Goal: Task Accomplishment & Management: Use online tool/utility

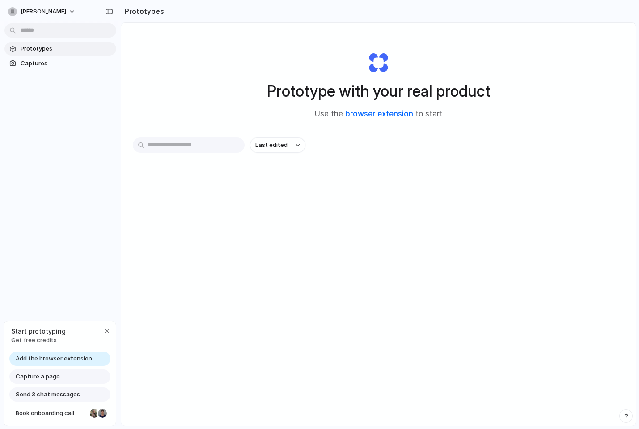
click at [389, 112] on link "browser extension" at bounding box center [379, 113] width 68 height 9
click at [50, 63] on span "Captures" at bounding box center [67, 63] width 92 height 9
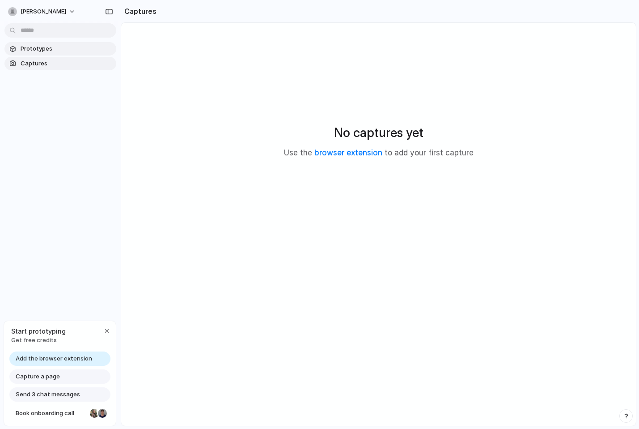
click at [54, 52] on span "Prototypes" at bounding box center [67, 48] width 92 height 9
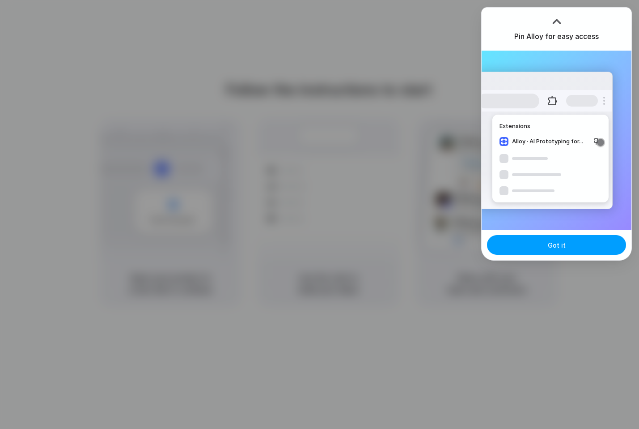
click at [573, 238] on button "Got it" at bounding box center [556, 245] width 139 height 20
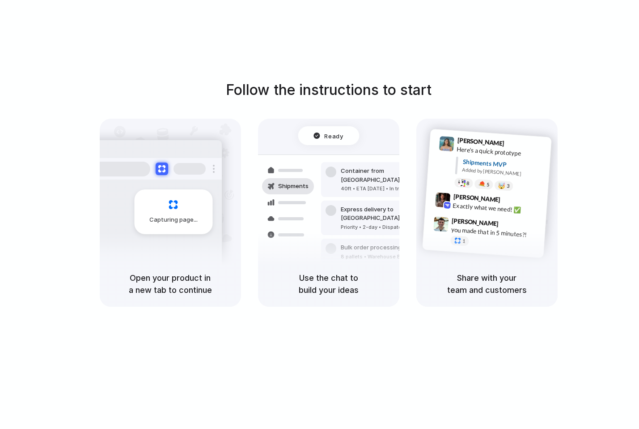
click at [324, 132] on div "Ready" at bounding box center [328, 135] width 30 height 9
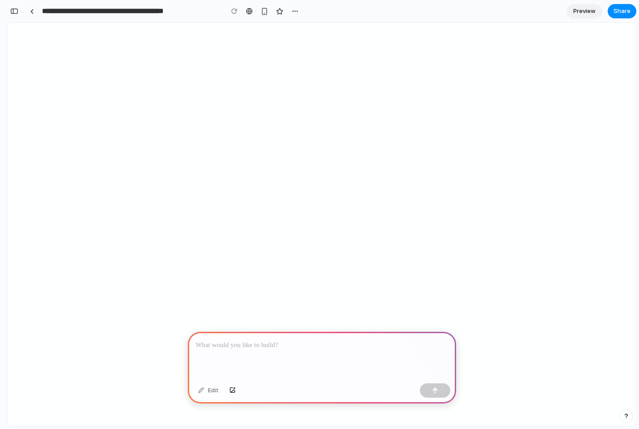
select select "*"
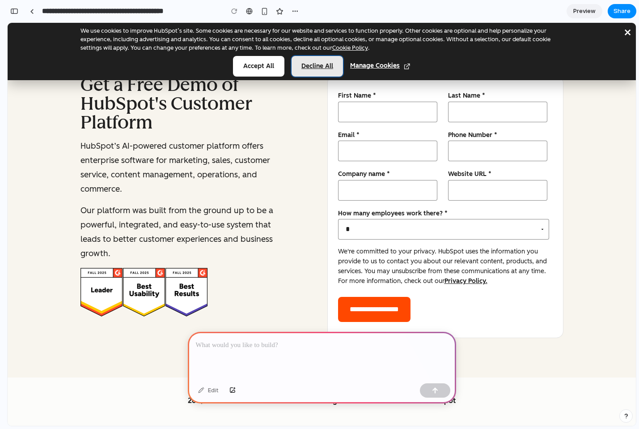
click at [322, 66] on button "Decline all" at bounding box center [317, 66] width 51 height 21
click at [630, 30] on button "× close" at bounding box center [628, 31] width 9 height 25
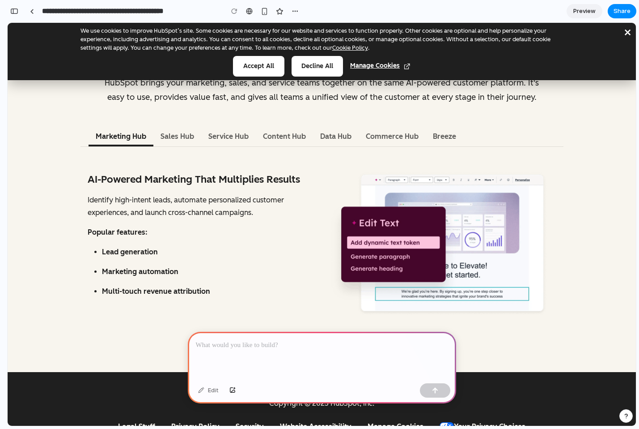
scroll to position [480, 0]
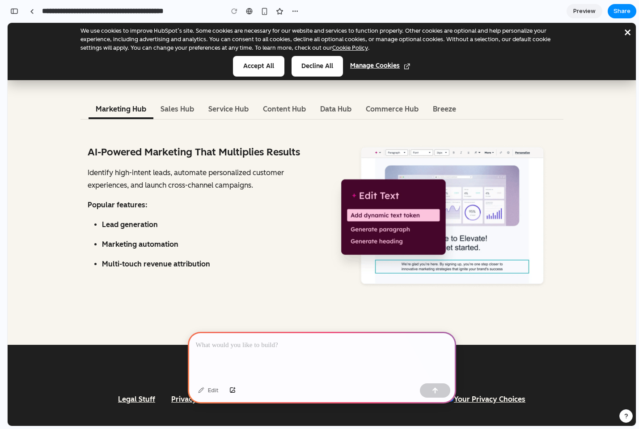
click at [242, 356] on div at bounding box center [322, 356] width 268 height 48
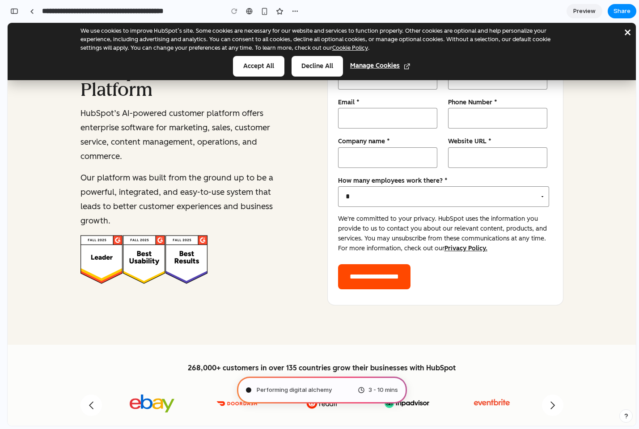
scroll to position [0, 0]
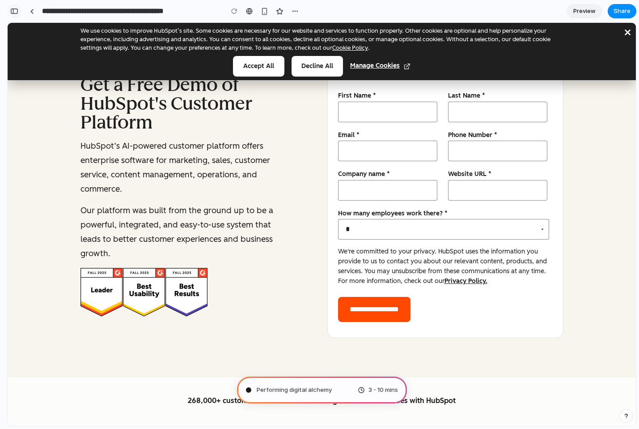
click at [16, 17] on button "button" at bounding box center [14, 11] width 14 height 14
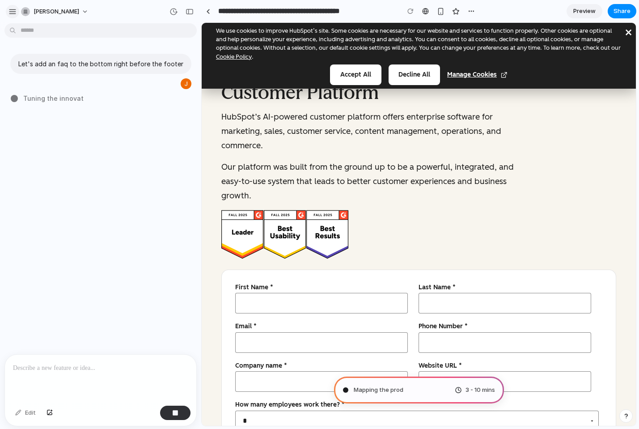
click at [17, 10] on button "button" at bounding box center [12, 11] width 13 height 13
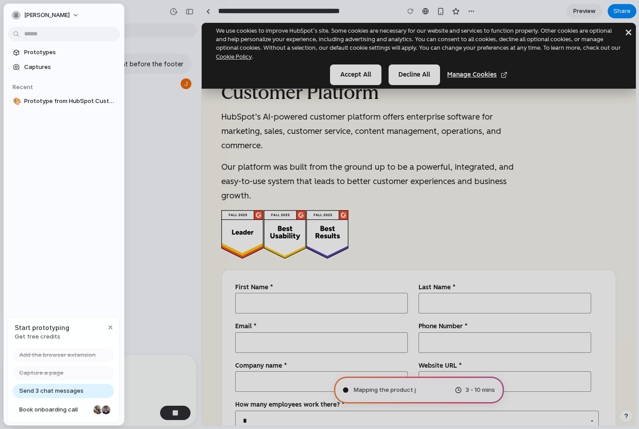
type input "**********"
click at [142, 116] on div "Let's add an faq to the bottom right before the footer Initializing idea genera…" at bounding box center [98, 190] width 196 height 327
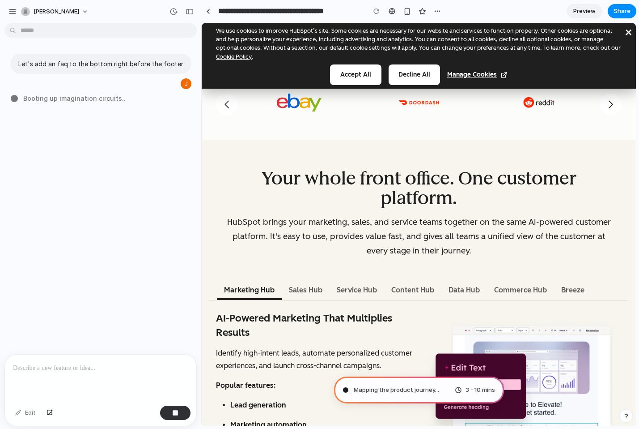
scroll to position [514, 0]
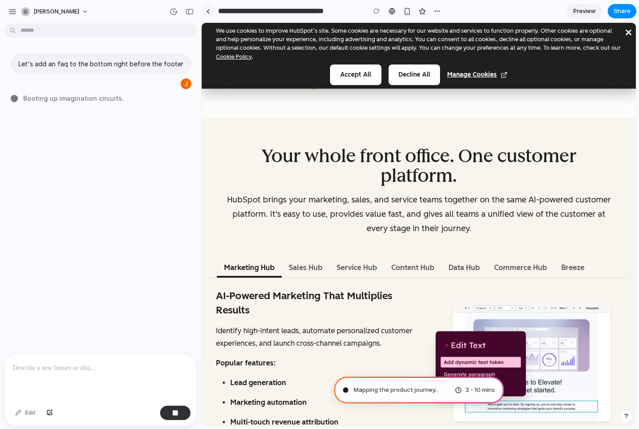
click at [210, 12] on link at bounding box center [207, 10] width 13 height 13
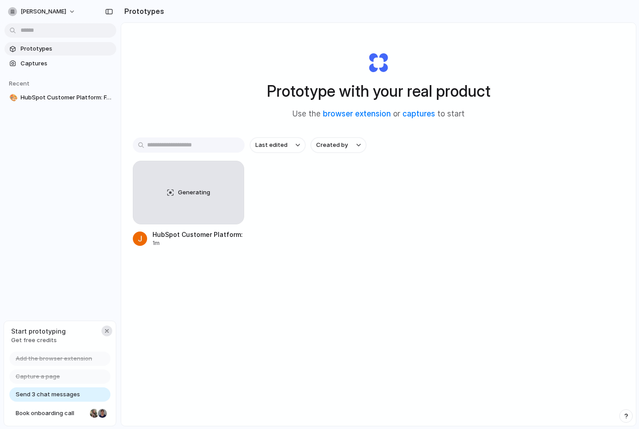
click at [107, 331] on div "button" at bounding box center [106, 330] width 7 height 7
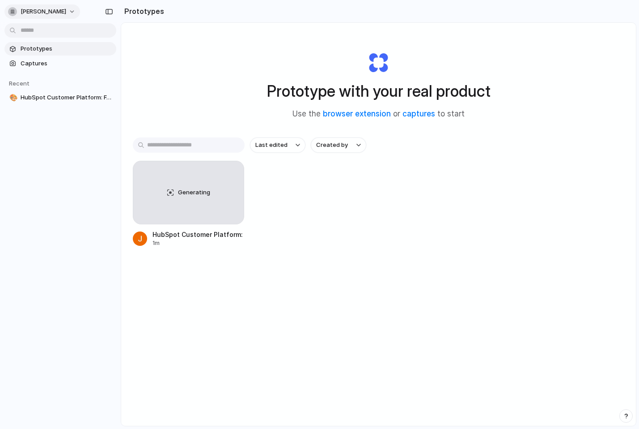
click at [52, 7] on div "[PERSON_NAME]" at bounding box center [37, 11] width 58 height 9
click at [52, 33] on li "Settings" at bounding box center [43, 32] width 74 height 14
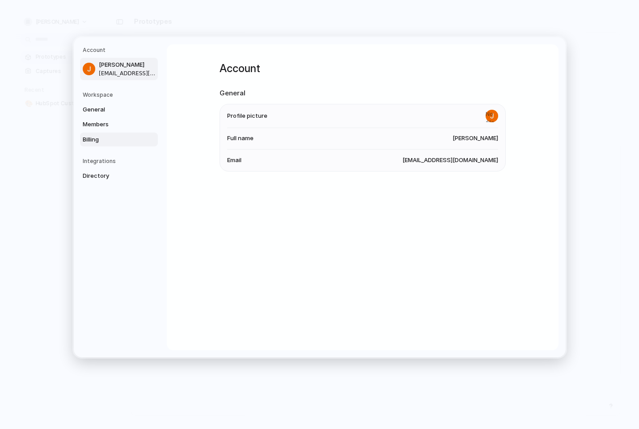
click at [99, 134] on link "Billing" at bounding box center [119, 139] width 78 height 14
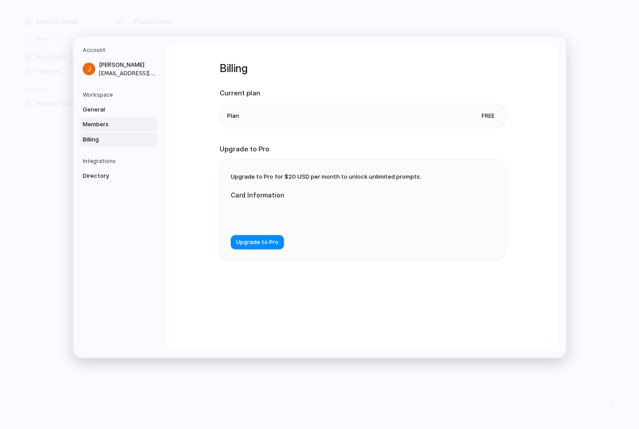
click at [107, 124] on span "Members" at bounding box center [111, 124] width 57 height 9
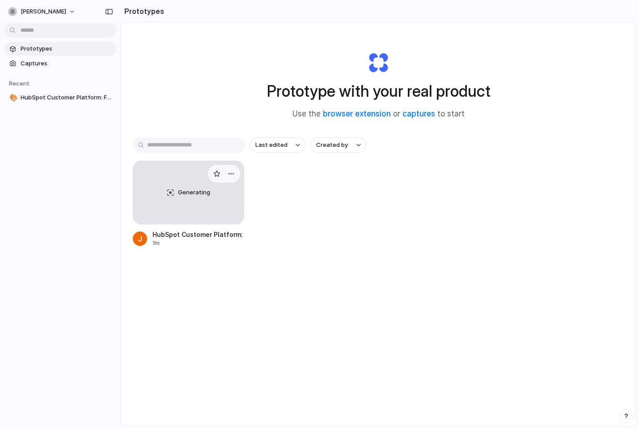
click at [226, 188] on div "Generating" at bounding box center [188, 192] width 111 height 63
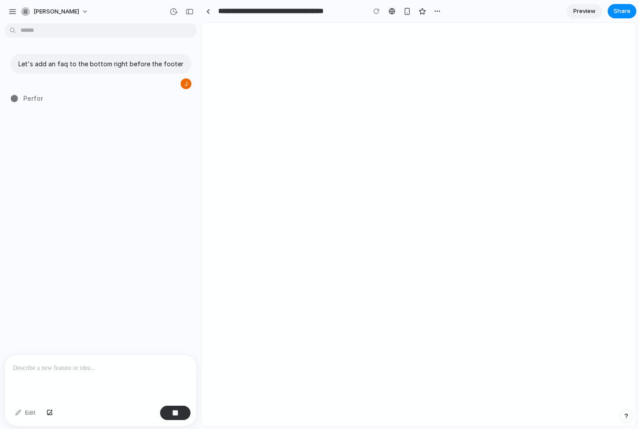
select select "*"
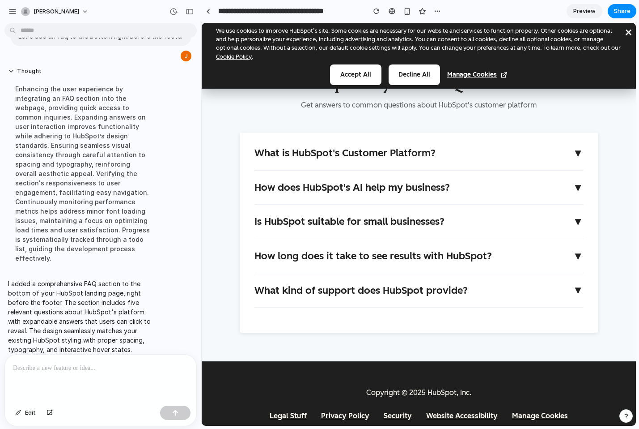
scroll to position [1788, 0]
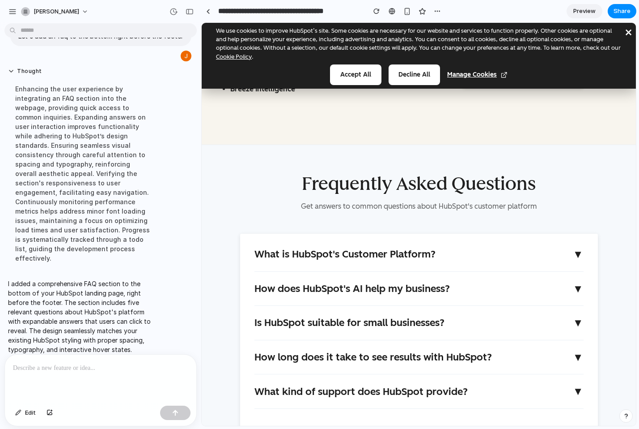
click at [345, 260] on span "What is HubSpot's Customer Platform?" at bounding box center [345, 253] width 181 height 11
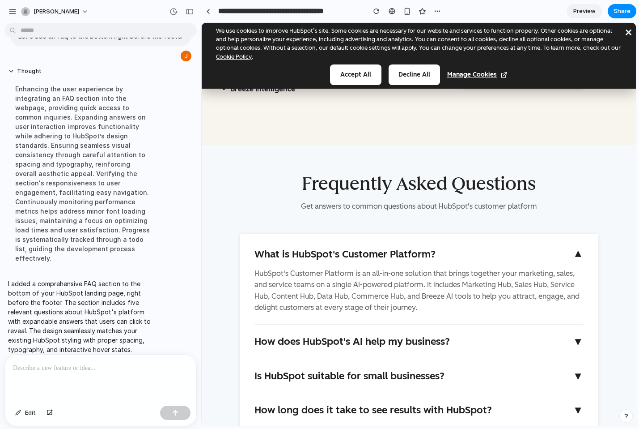
click at [345, 260] on span "What is HubSpot's Customer Platform?" at bounding box center [345, 253] width 181 height 11
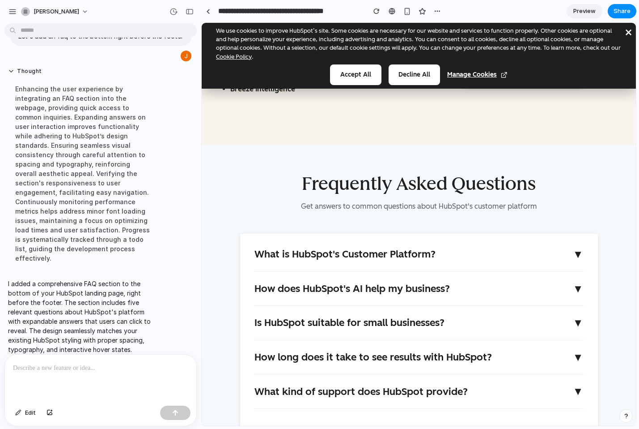
click at [345, 294] on span "How does HubSpot's AI help my business?" at bounding box center [353, 288] width 196 height 11
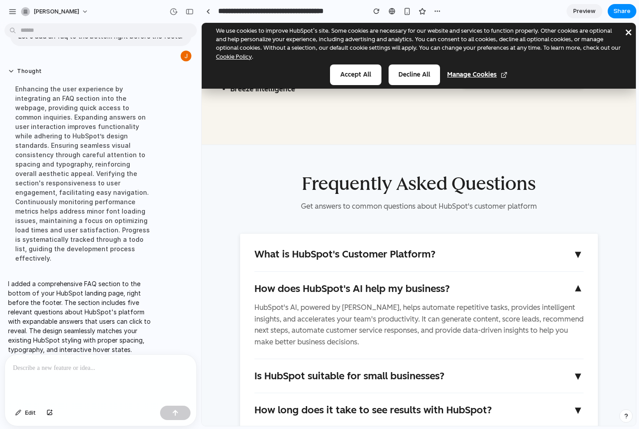
click at [345, 294] on span "How does HubSpot's AI help my business?" at bounding box center [353, 288] width 196 height 11
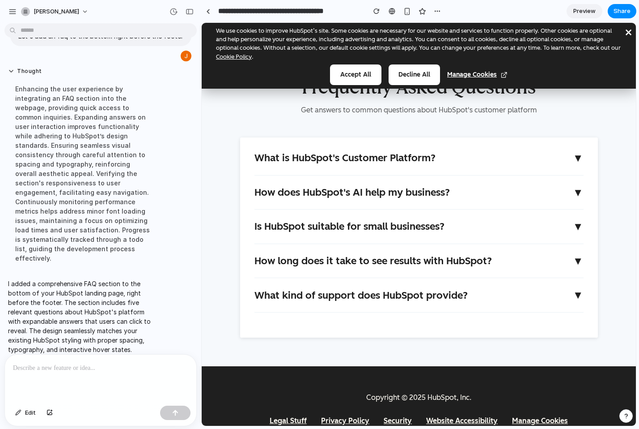
scroll to position [1945, 0]
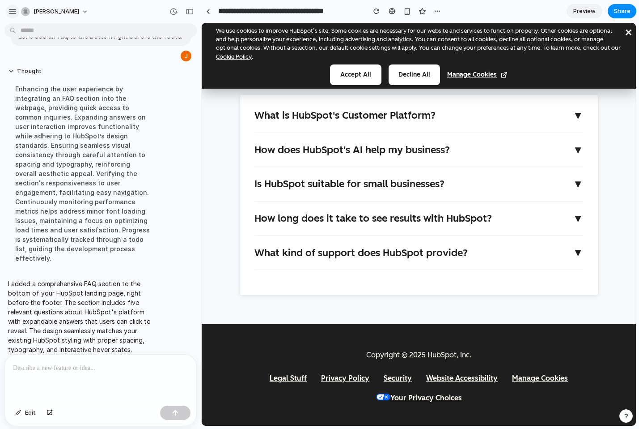
click at [14, 12] on div "button" at bounding box center [13, 12] width 8 height 8
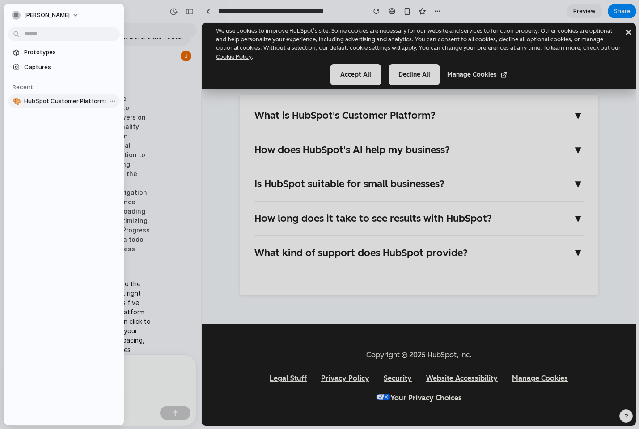
click at [33, 101] on span "HubSpot Customer Platform: FAQ Addition" at bounding box center [70, 101] width 92 height 9
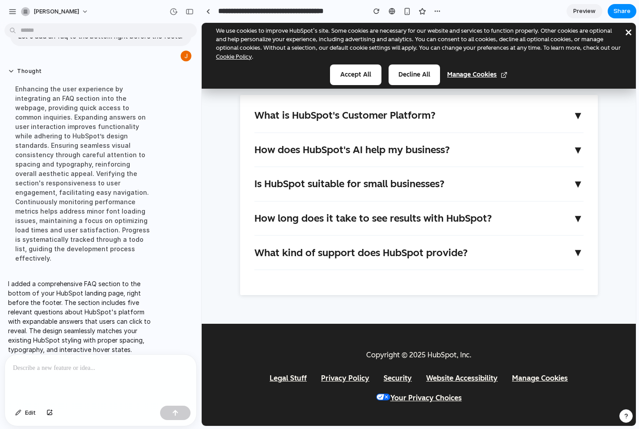
scroll to position [1939, 0]
click at [568, 10] on link "Preview" at bounding box center [585, 11] width 36 height 14
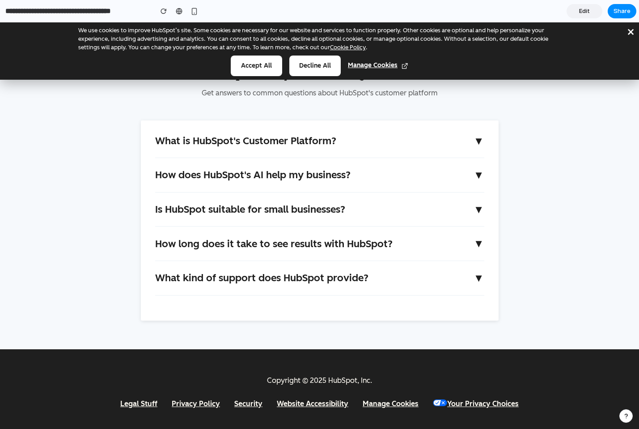
scroll to position [1843, 0]
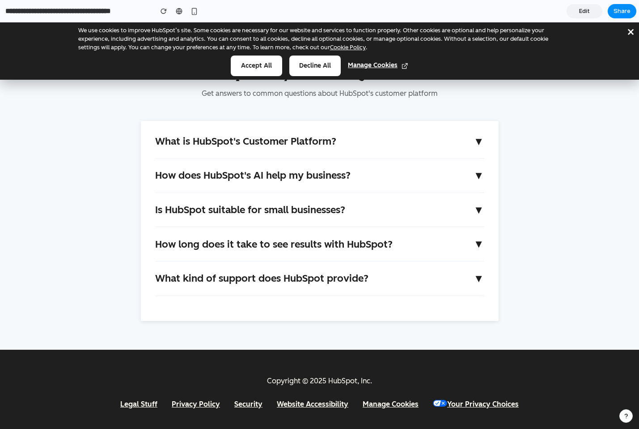
click at [590, 12] on link "Edit" at bounding box center [585, 11] width 36 height 14
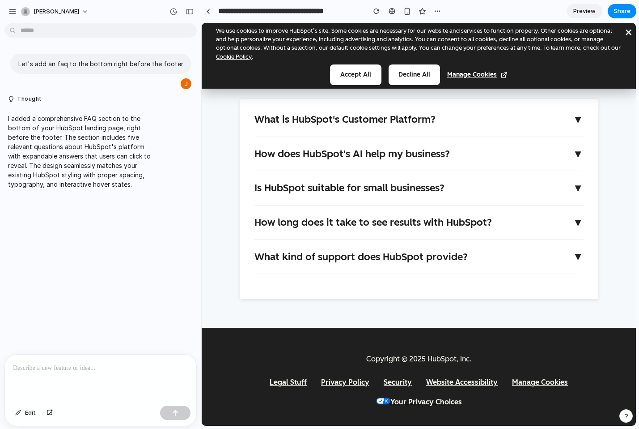
scroll to position [1939, 0]
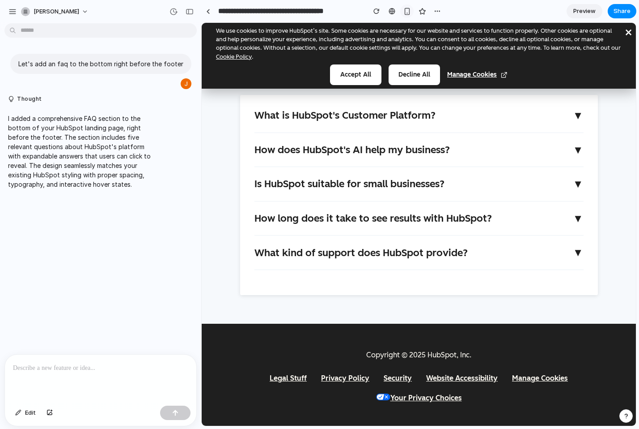
click at [408, 13] on div "button" at bounding box center [408, 12] width 8 height 8
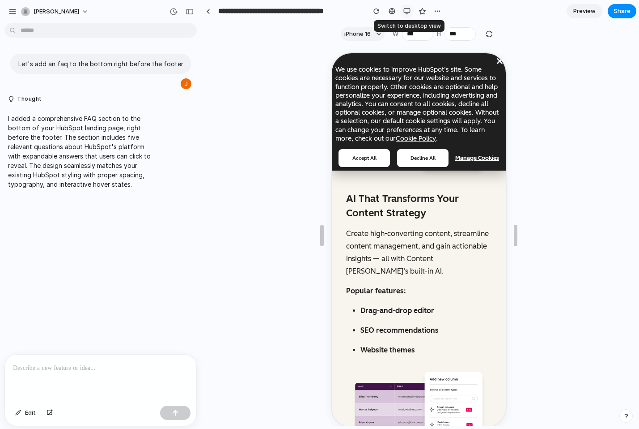
scroll to position [1945, 0]
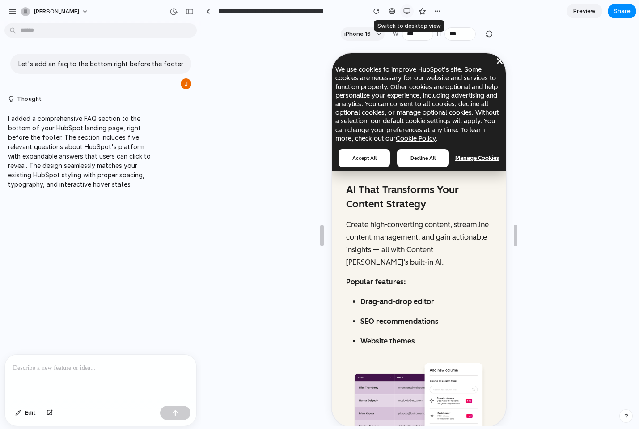
click at [408, 13] on div "button" at bounding box center [407, 11] width 7 height 7
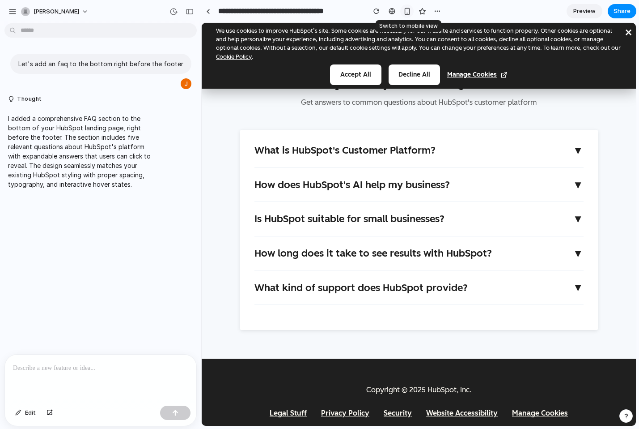
scroll to position [1924, 0]
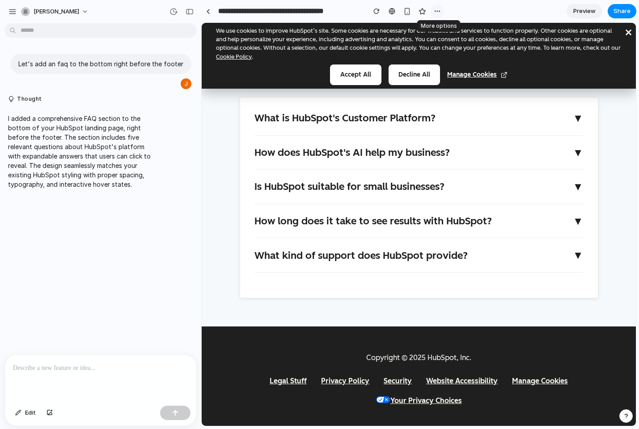
click at [440, 9] on div "button" at bounding box center [437, 11] width 7 height 7
click at [440, 9] on div "Duplicate Delete" at bounding box center [319, 214] width 639 height 429
click at [627, 415] on div "button" at bounding box center [626, 416] width 6 height 6
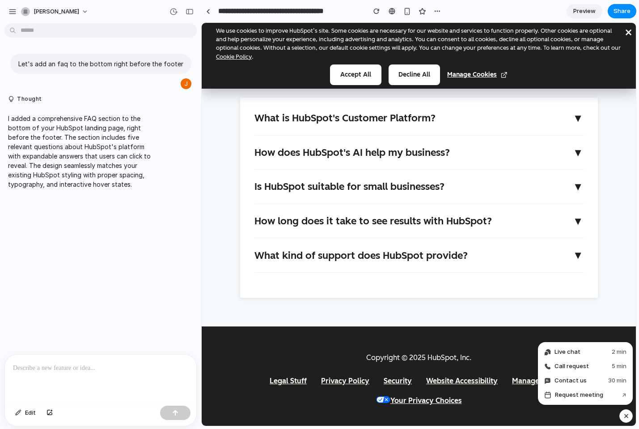
click at [627, 414] on div "button" at bounding box center [627, 415] width 8 height 11
